Goal: Entertainment & Leisure: Consume media (video, audio)

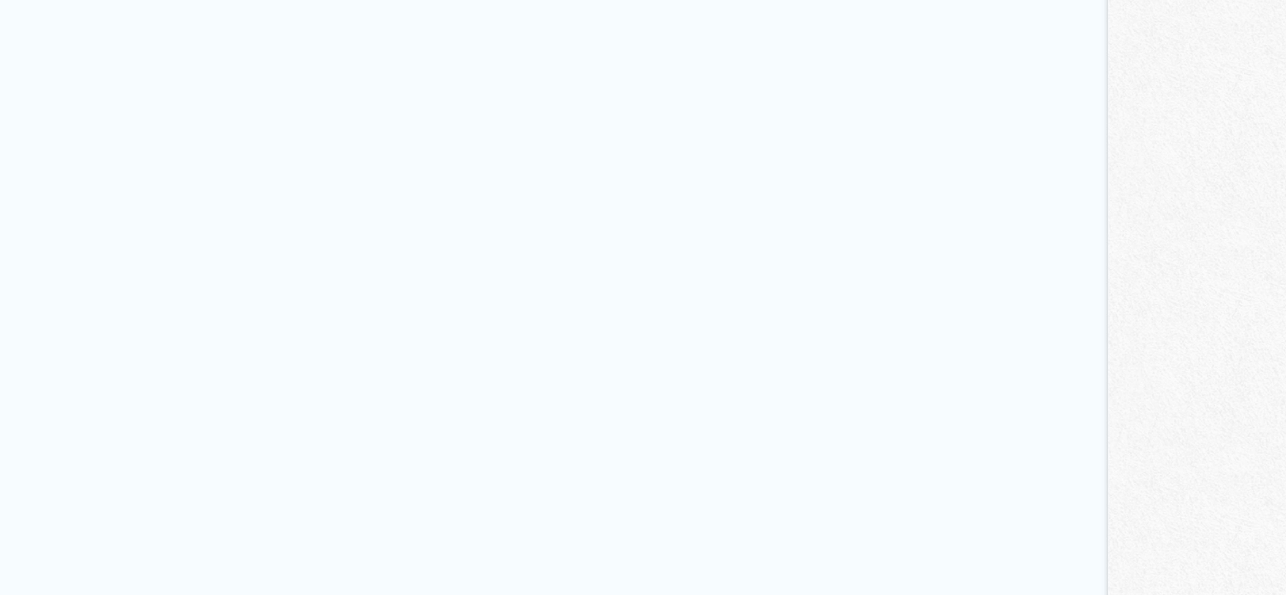
scroll to position [2478, 0]
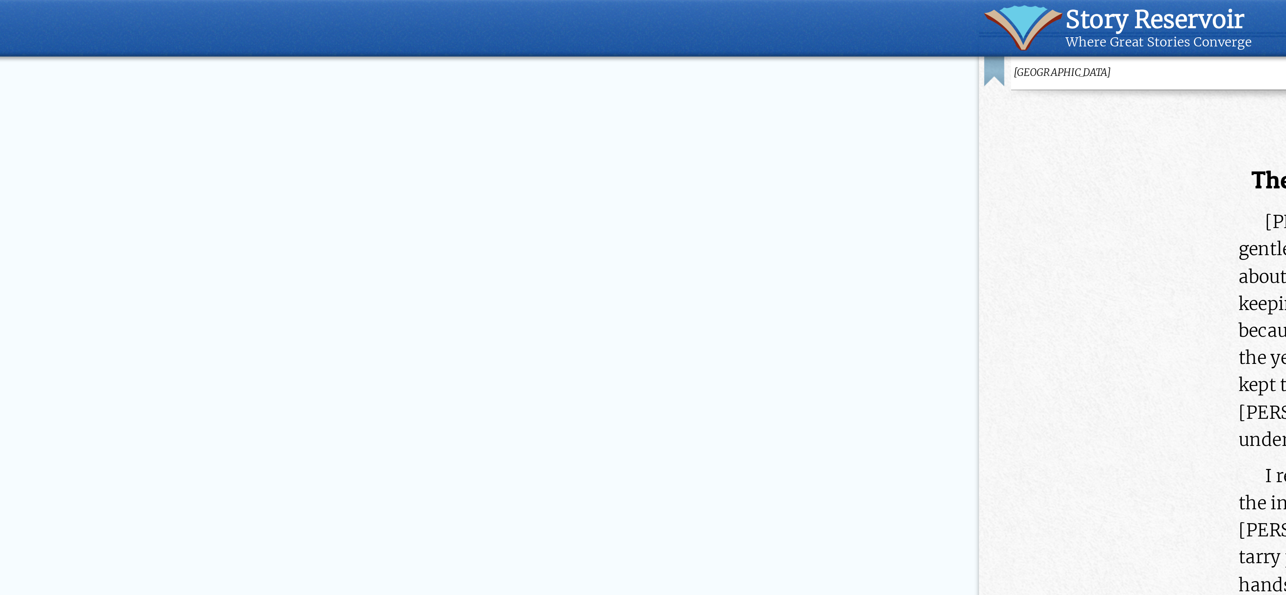
scroll to position [458, 0]
